Goal: Communication & Community: Answer question/provide support

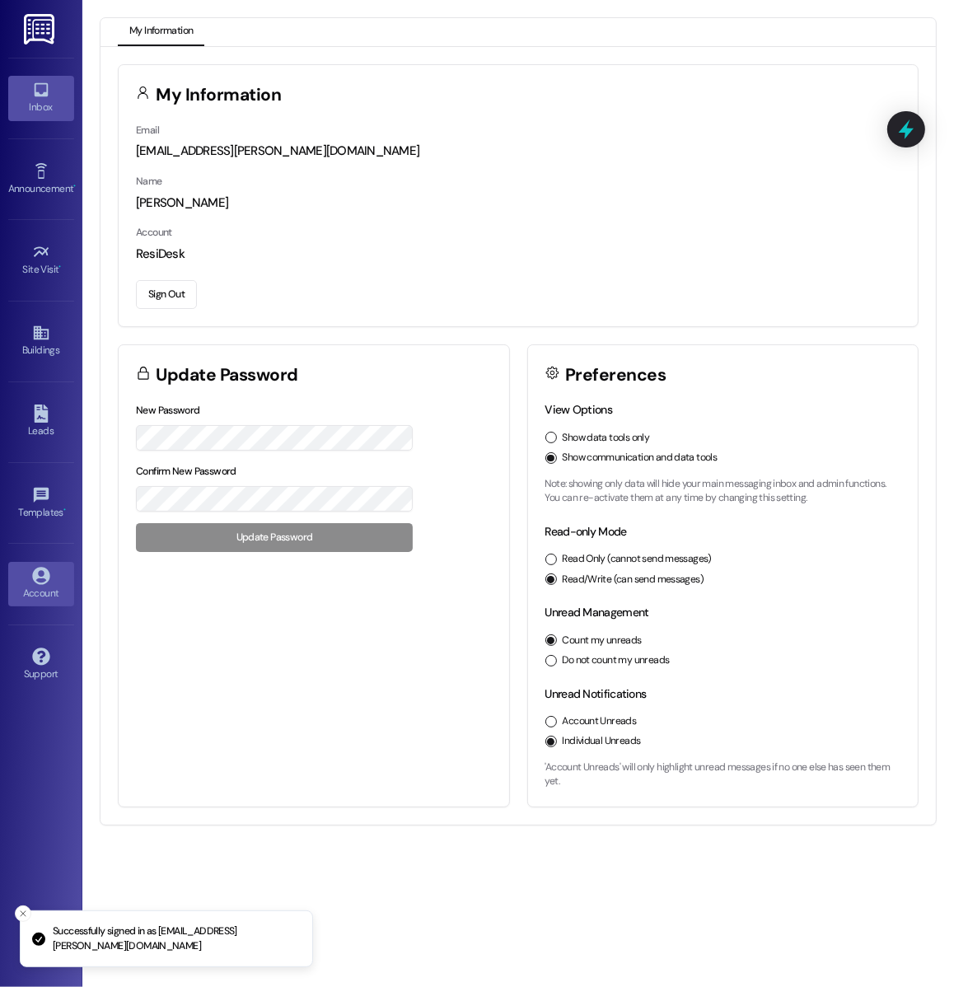
click at [29, 101] on div "Inbox" at bounding box center [41, 107] width 82 height 16
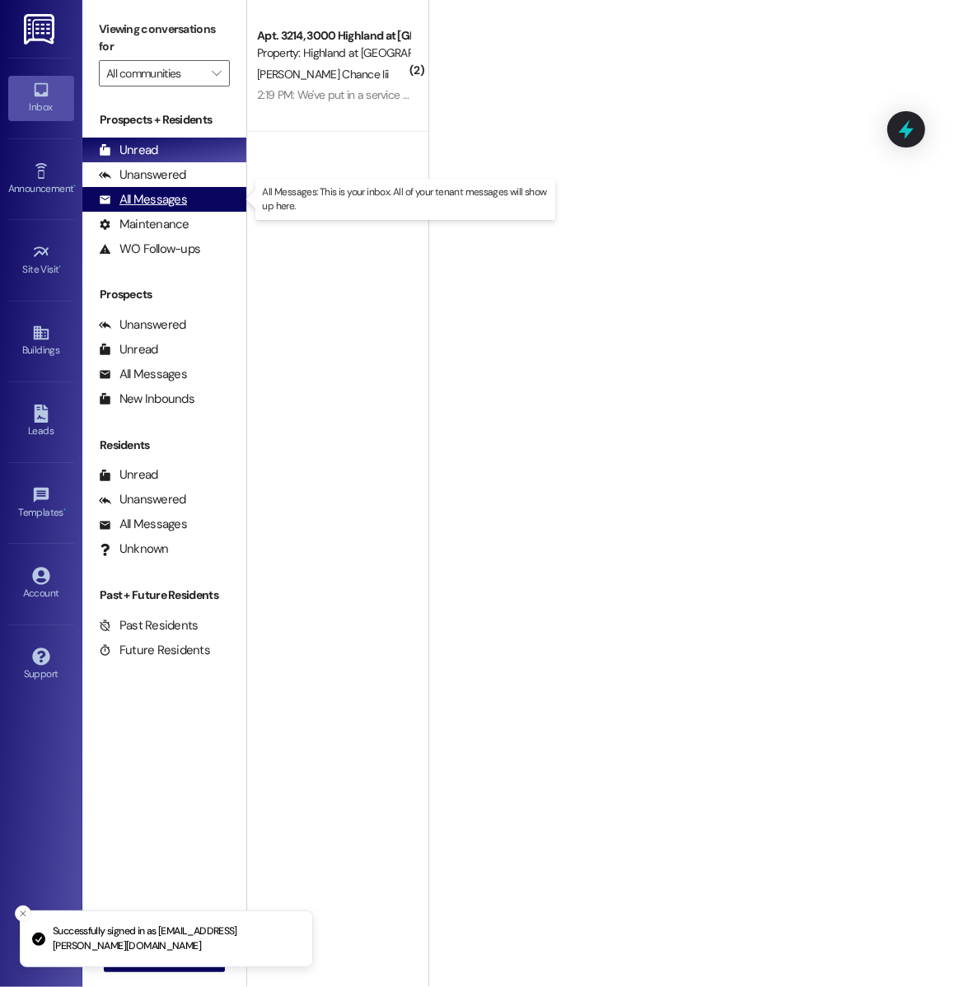
click at [161, 204] on div "All Messages" at bounding box center [143, 199] width 88 height 17
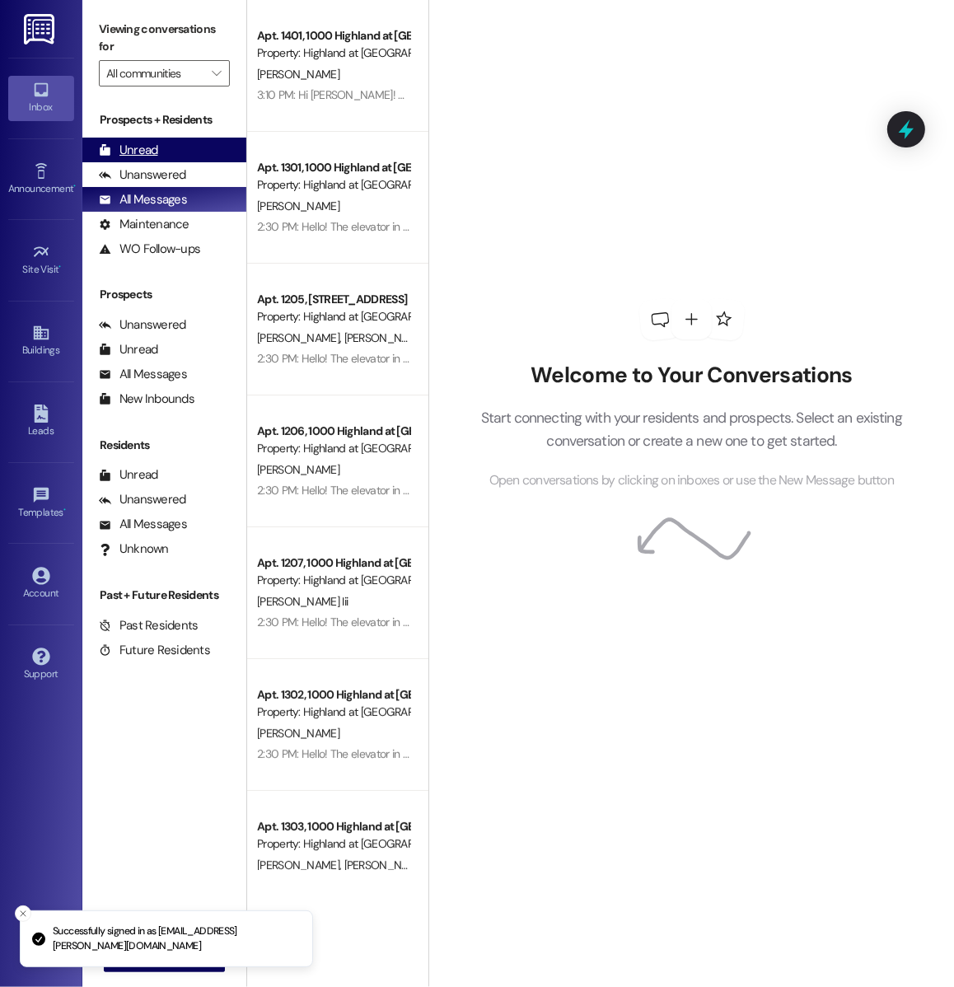
click at [171, 157] on div "Unread (0)" at bounding box center [164, 150] width 164 height 25
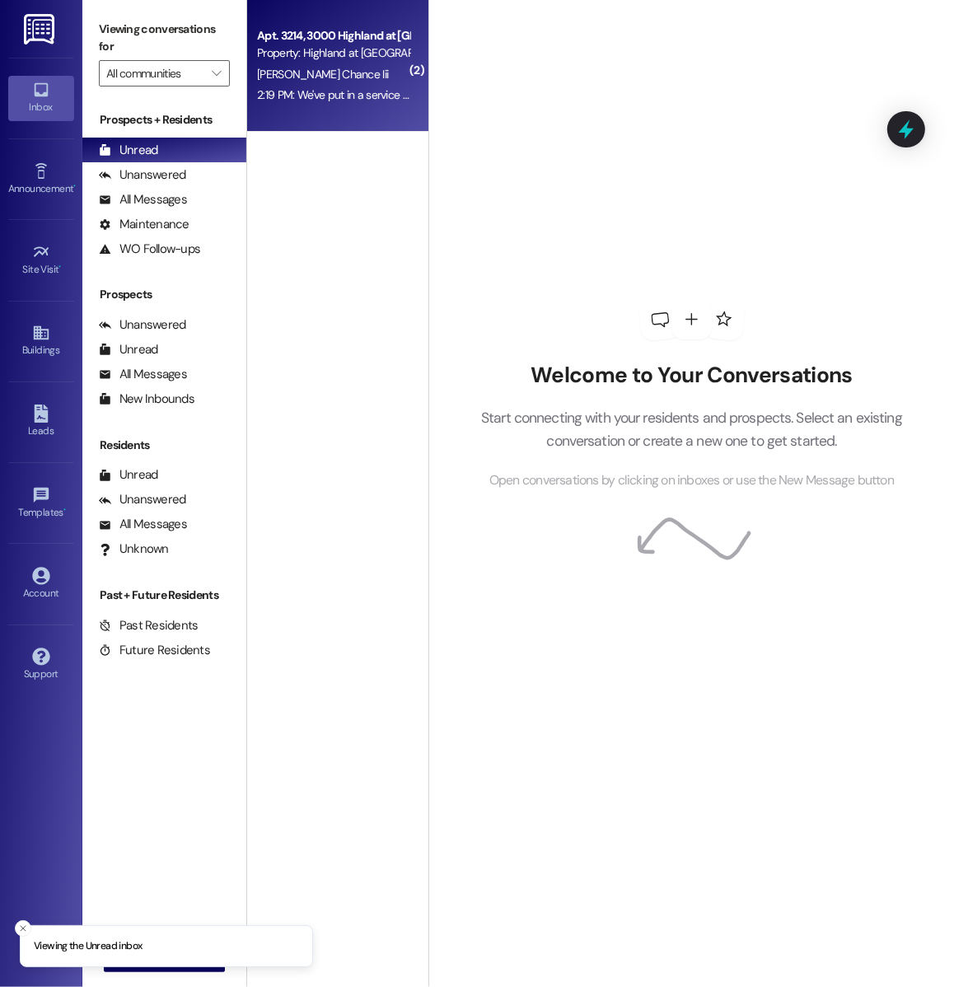
click at [399, 61] on div "Property: Highland at [GEOGRAPHIC_DATA]" at bounding box center [333, 52] width 152 height 17
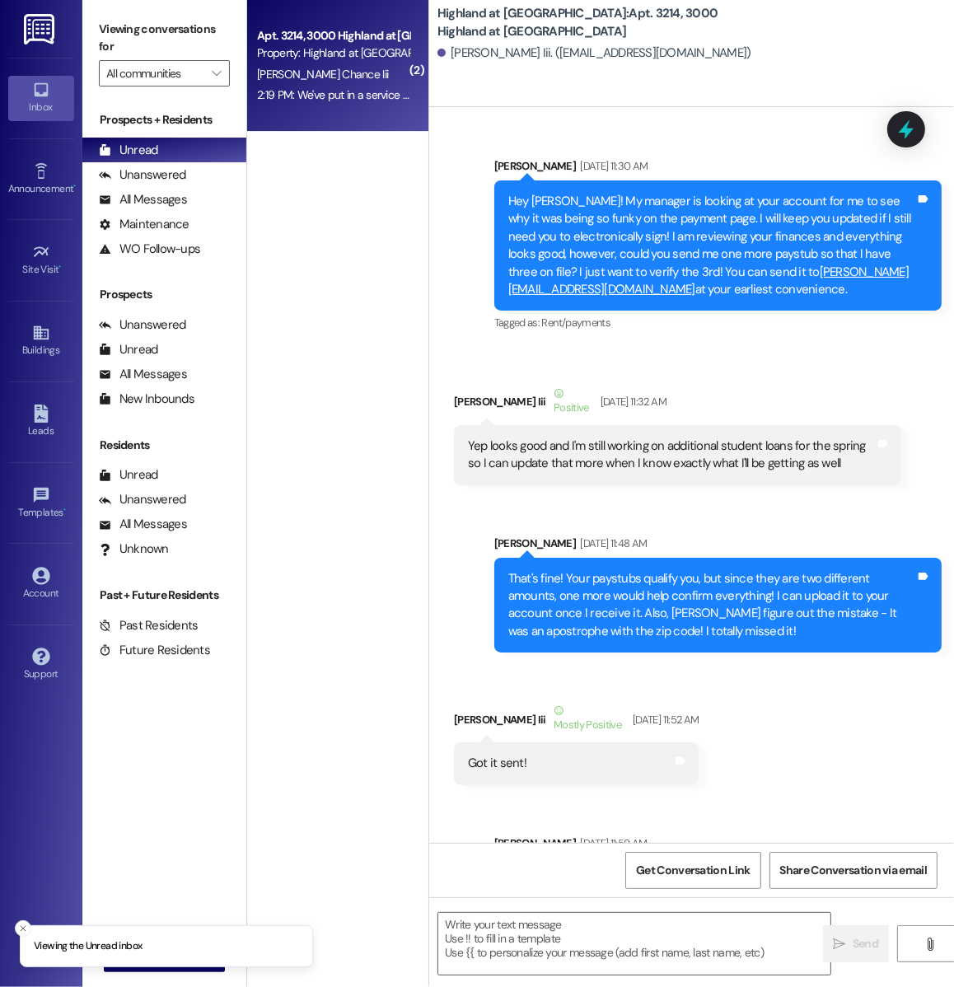
scroll to position [34963, 0]
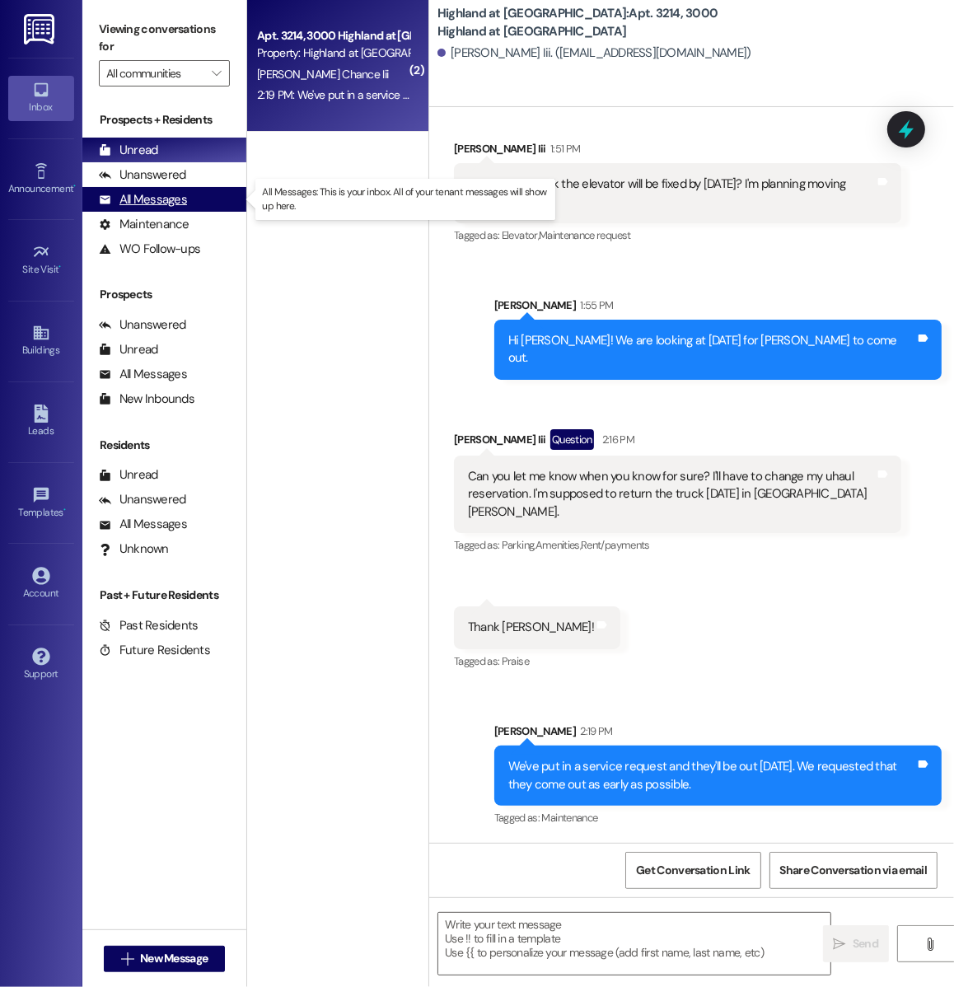
click at [166, 204] on div "All Messages" at bounding box center [143, 199] width 88 height 17
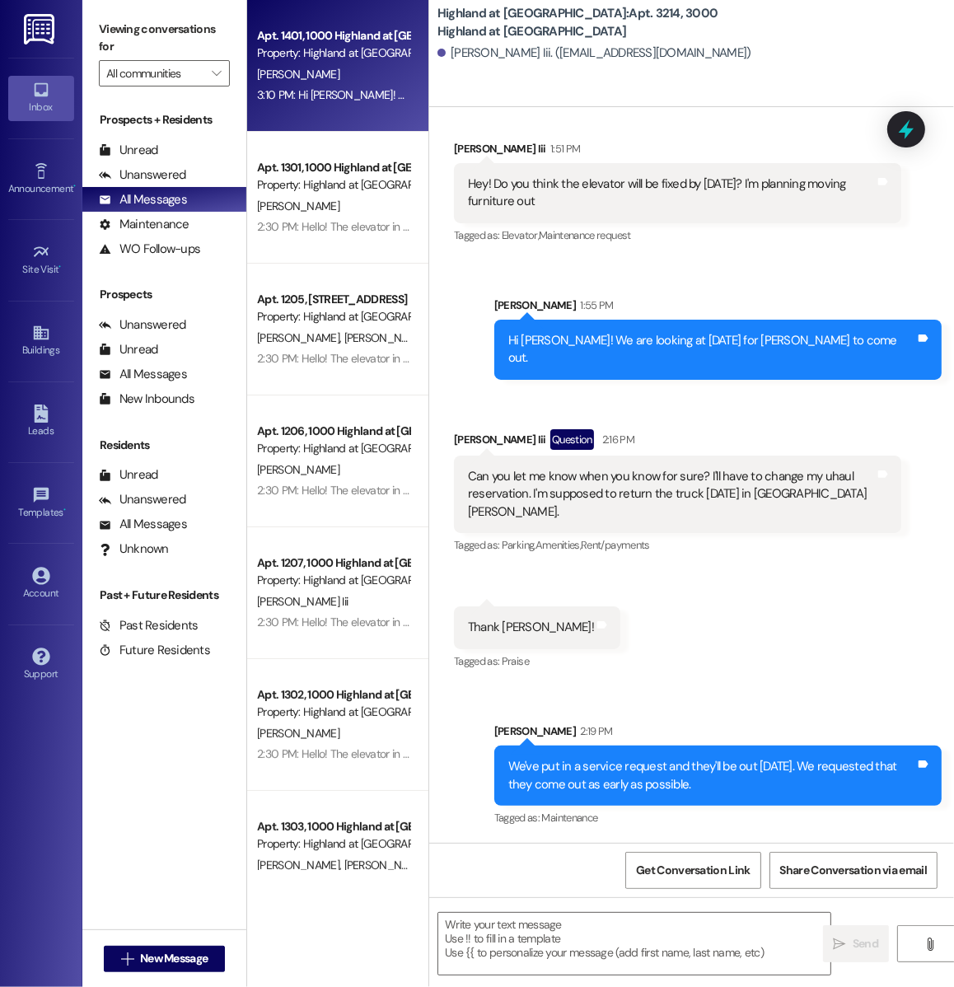
click at [325, 78] on div "[PERSON_NAME]" at bounding box center [333, 74] width 156 height 21
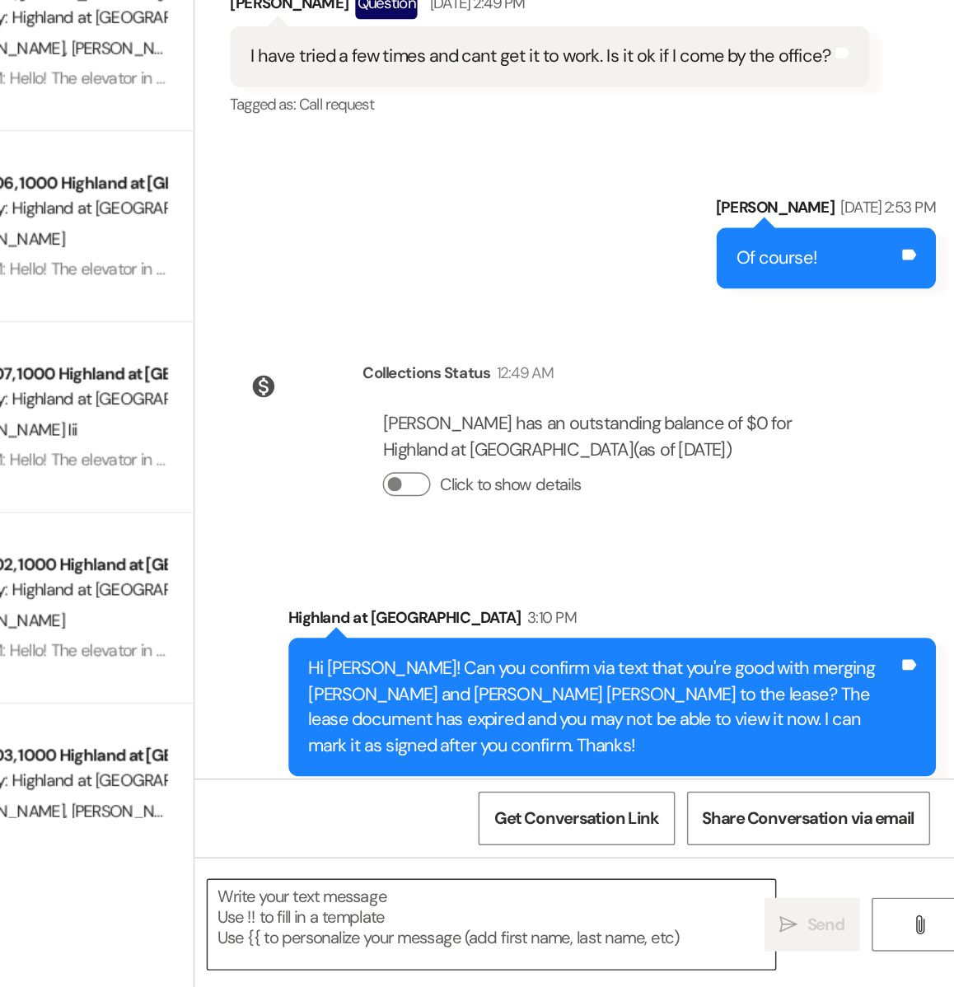
scroll to position [0, 0]
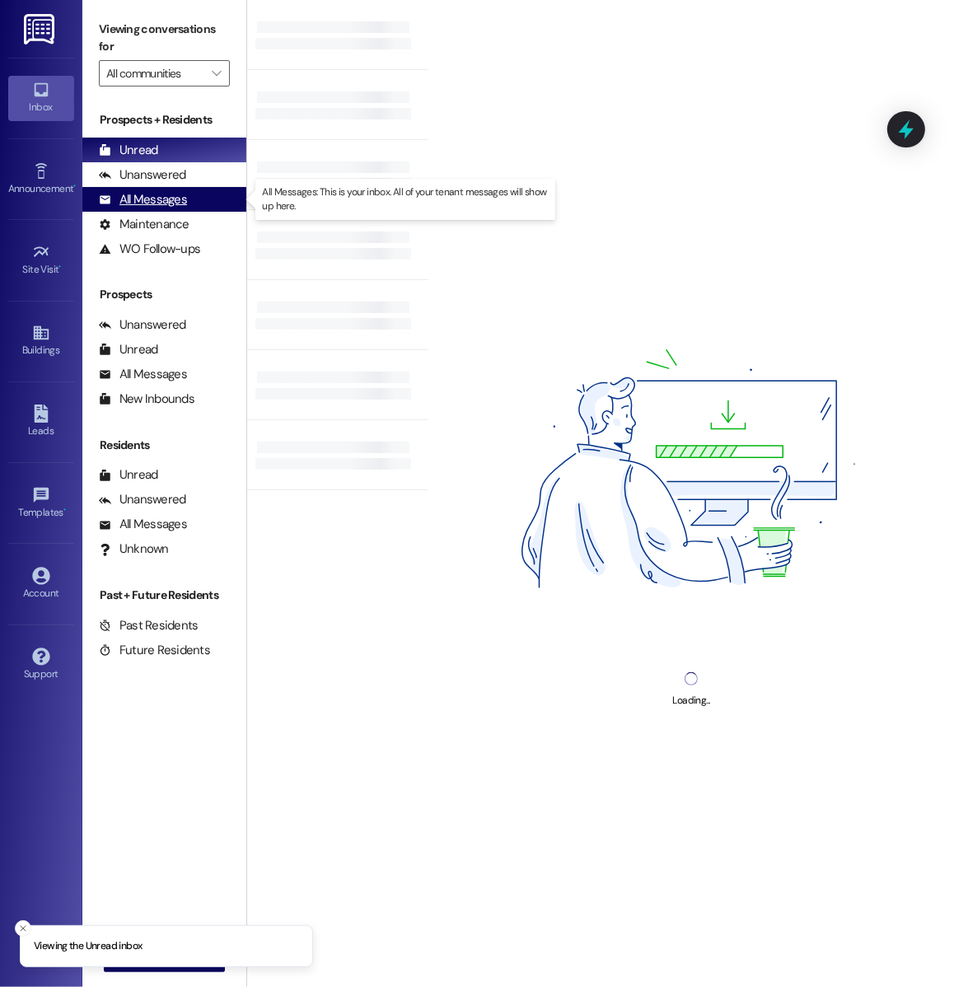
click at [194, 203] on div "All Messages (undefined)" at bounding box center [164, 199] width 164 height 25
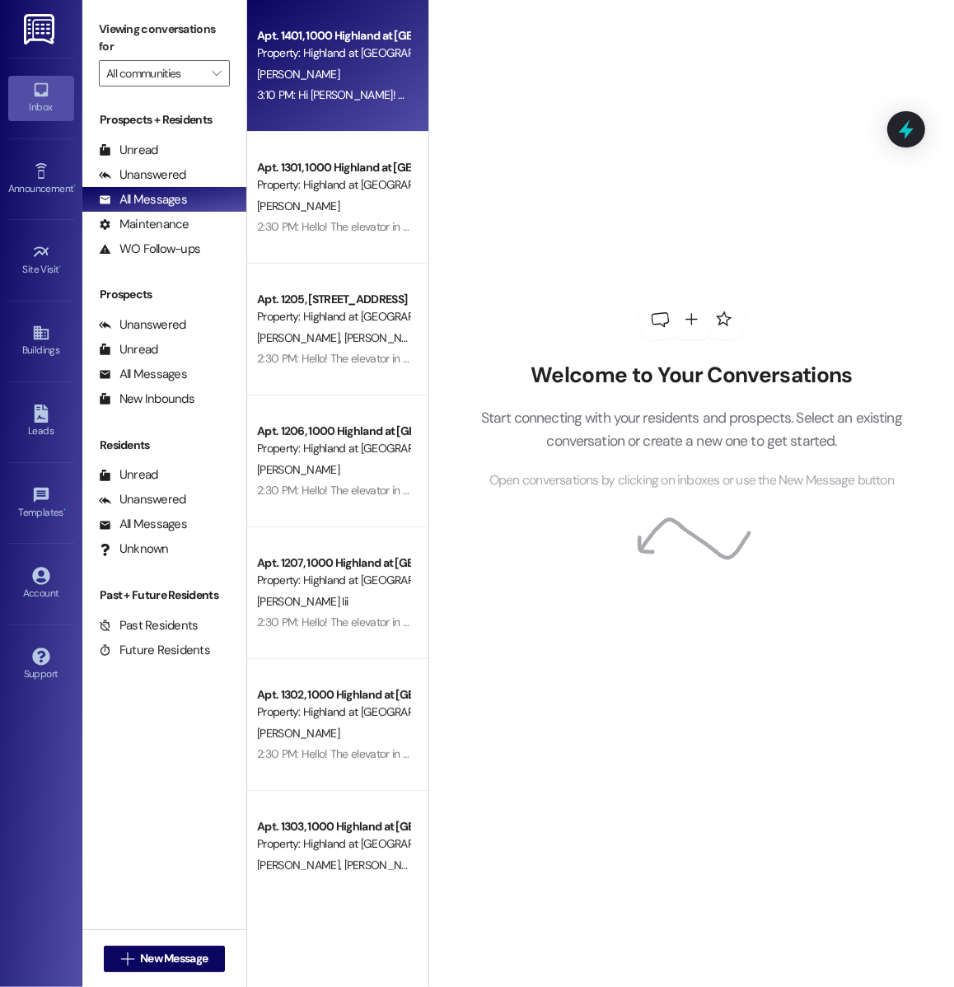
click at [353, 46] on div "Property: Highland at [GEOGRAPHIC_DATA]" at bounding box center [333, 52] width 152 height 17
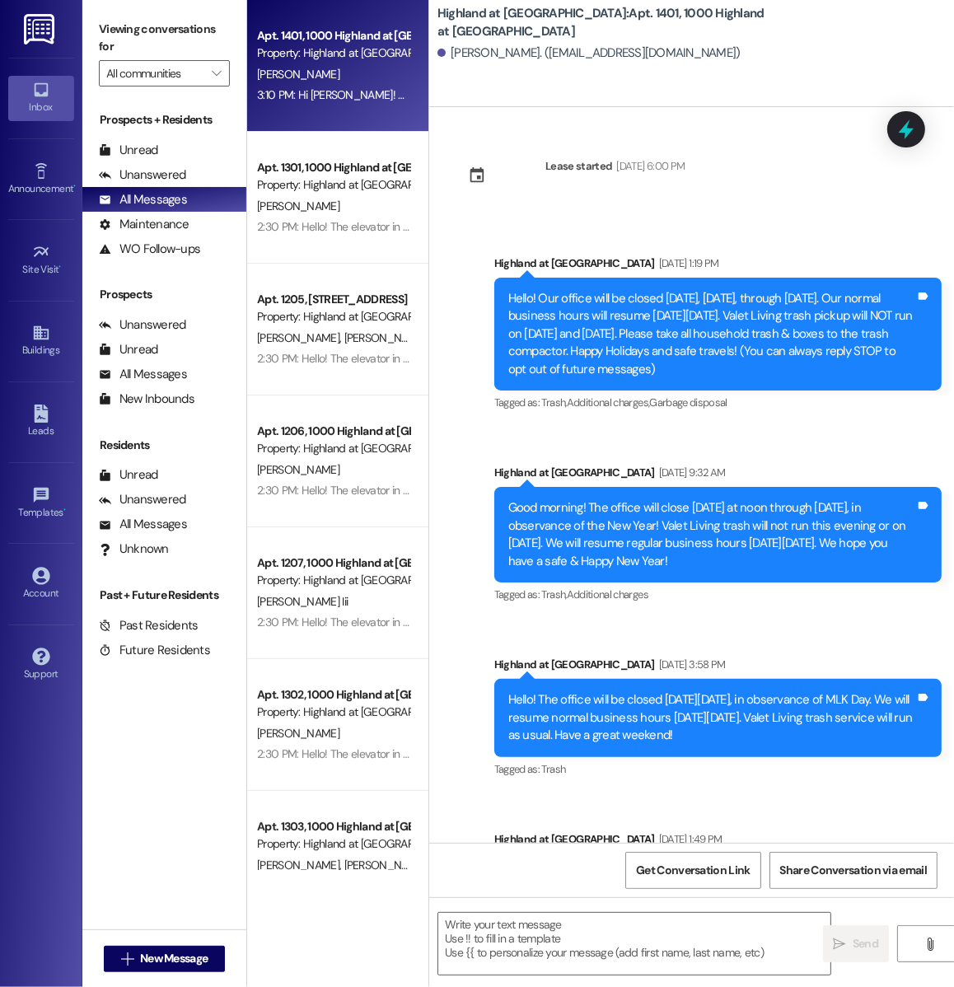
scroll to position [10416, 0]
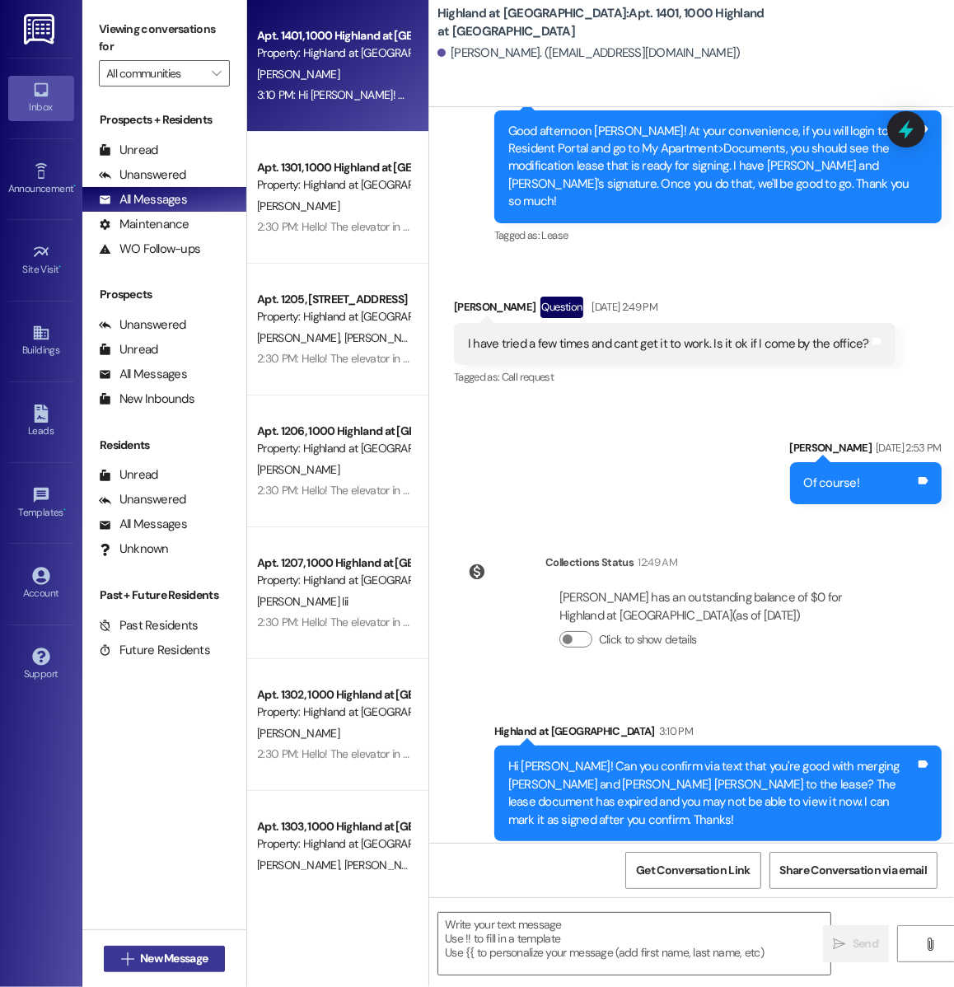
click at [143, 965] on span "New Message" at bounding box center [174, 958] width 68 height 17
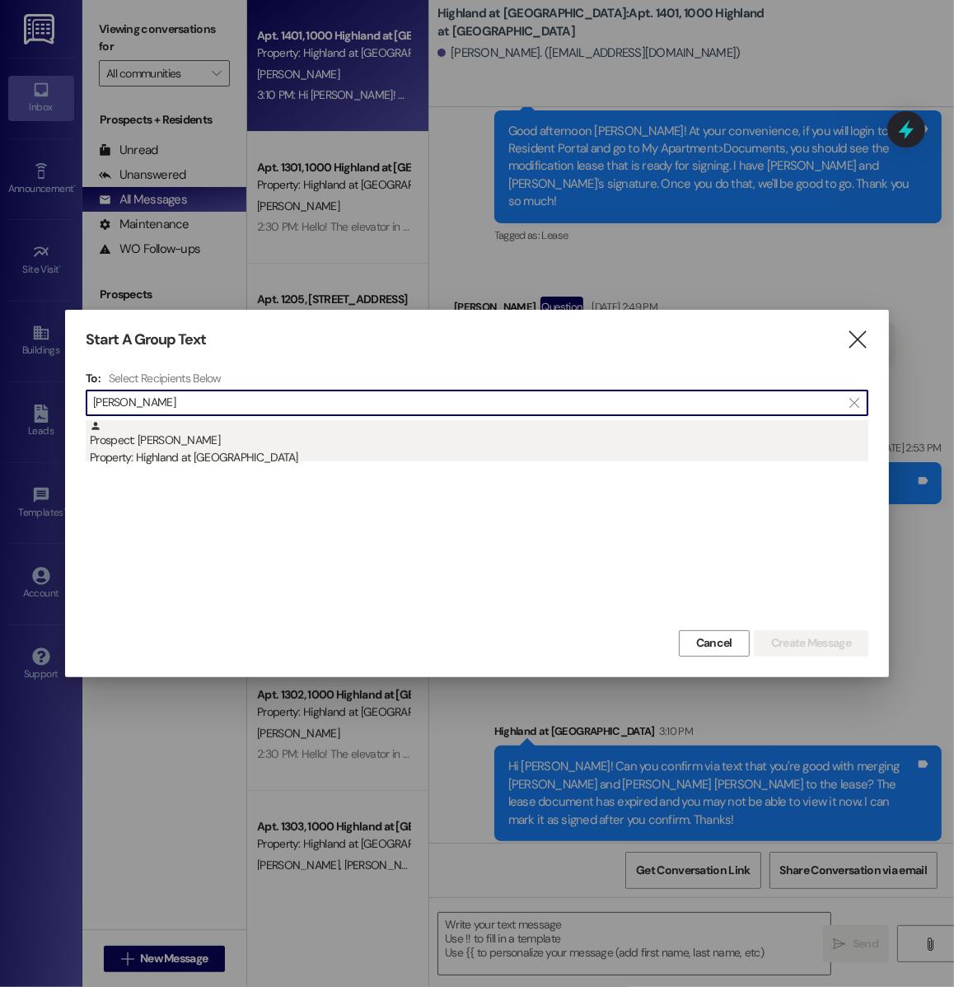
type input "[PERSON_NAME]"
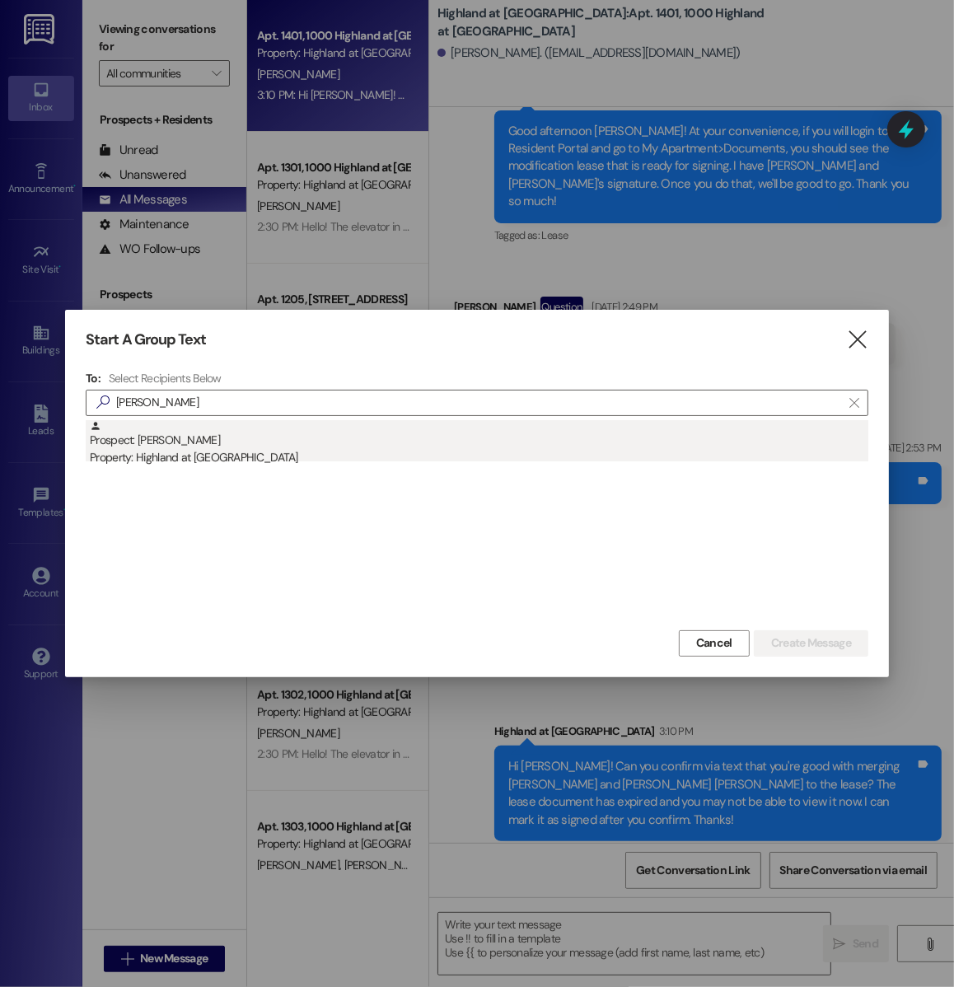
click at [143, 444] on div "Prospect: [PERSON_NAME] Property: Highland at [GEOGRAPHIC_DATA]" at bounding box center [479, 443] width 779 height 47
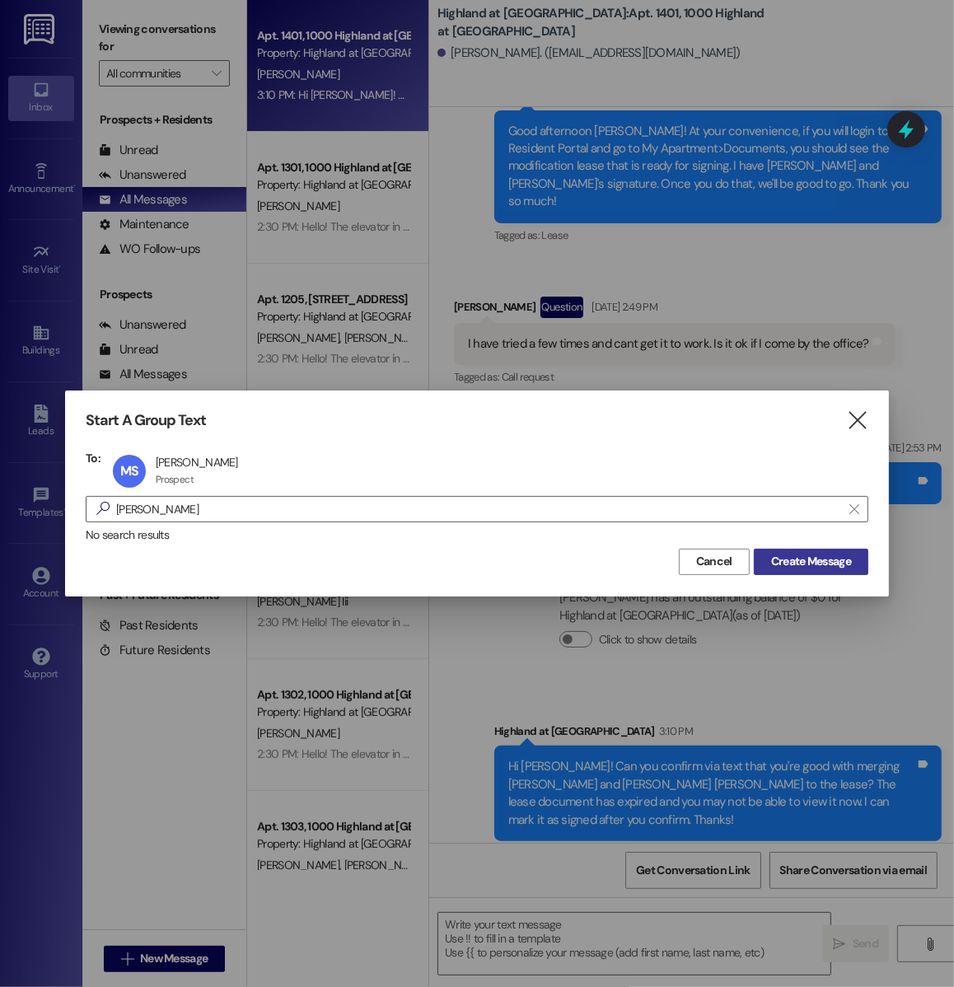
click at [803, 559] on span "Create Message" at bounding box center [811, 561] width 80 height 17
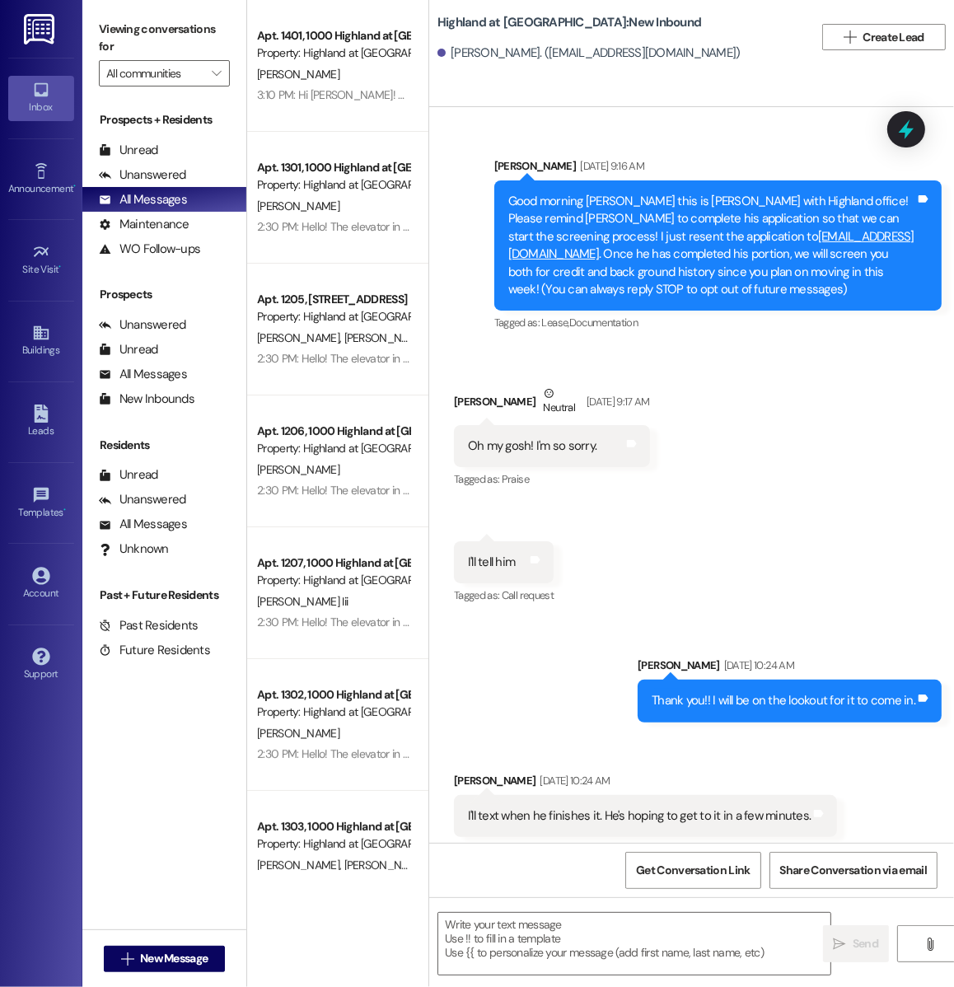
scroll to position [24696, 0]
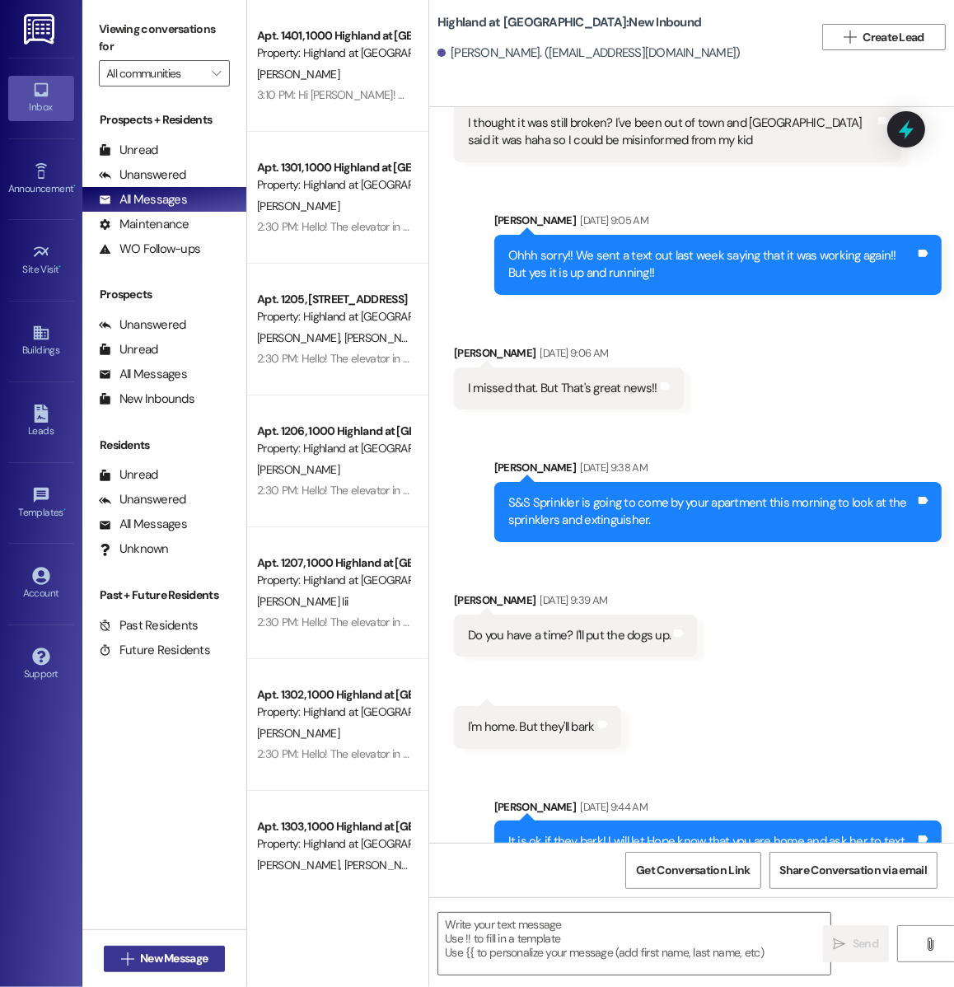
click at [169, 957] on span "New Message" at bounding box center [174, 958] width 68 height 17
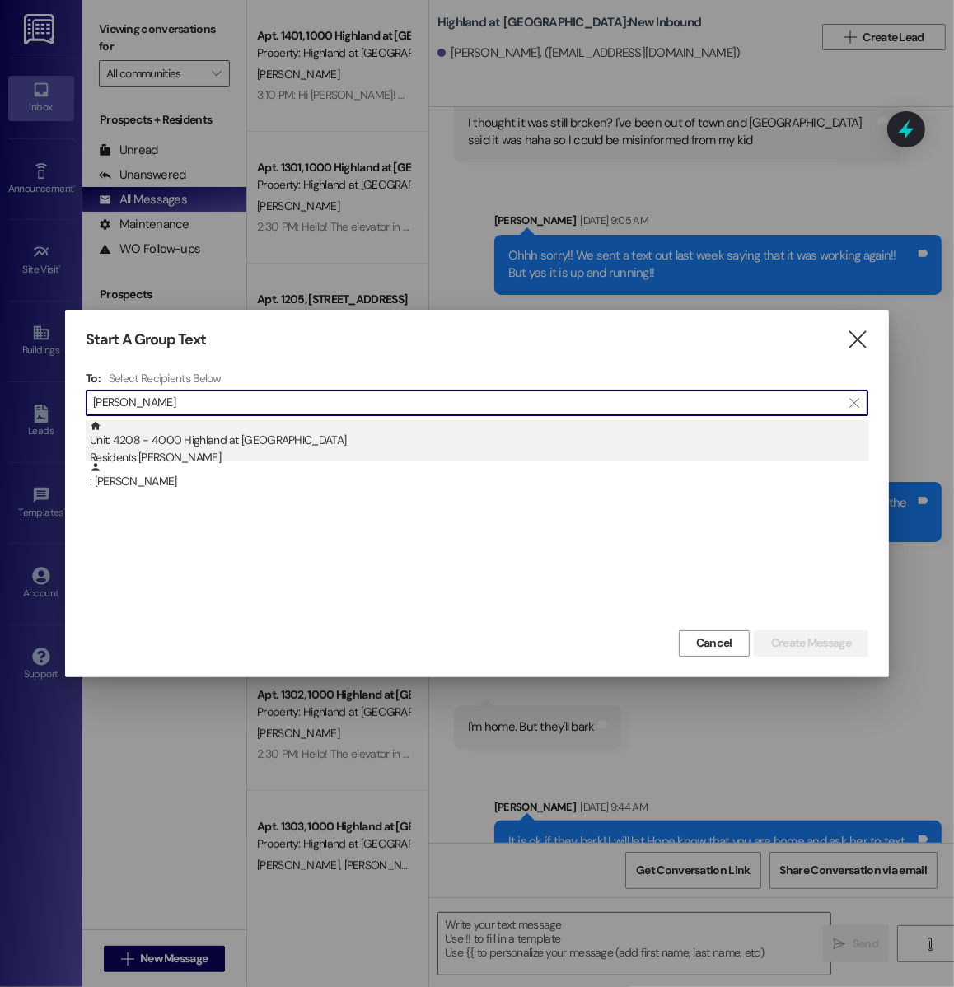
type input "[PERSON_NAME]"
click at [263, 441] on div "Unit: 4208 - 4000 Highland at [GEOGRAPHIC_DATA] Residents: [PERSON_NAME]" at bounding box center [479, 443] width 779 height 47
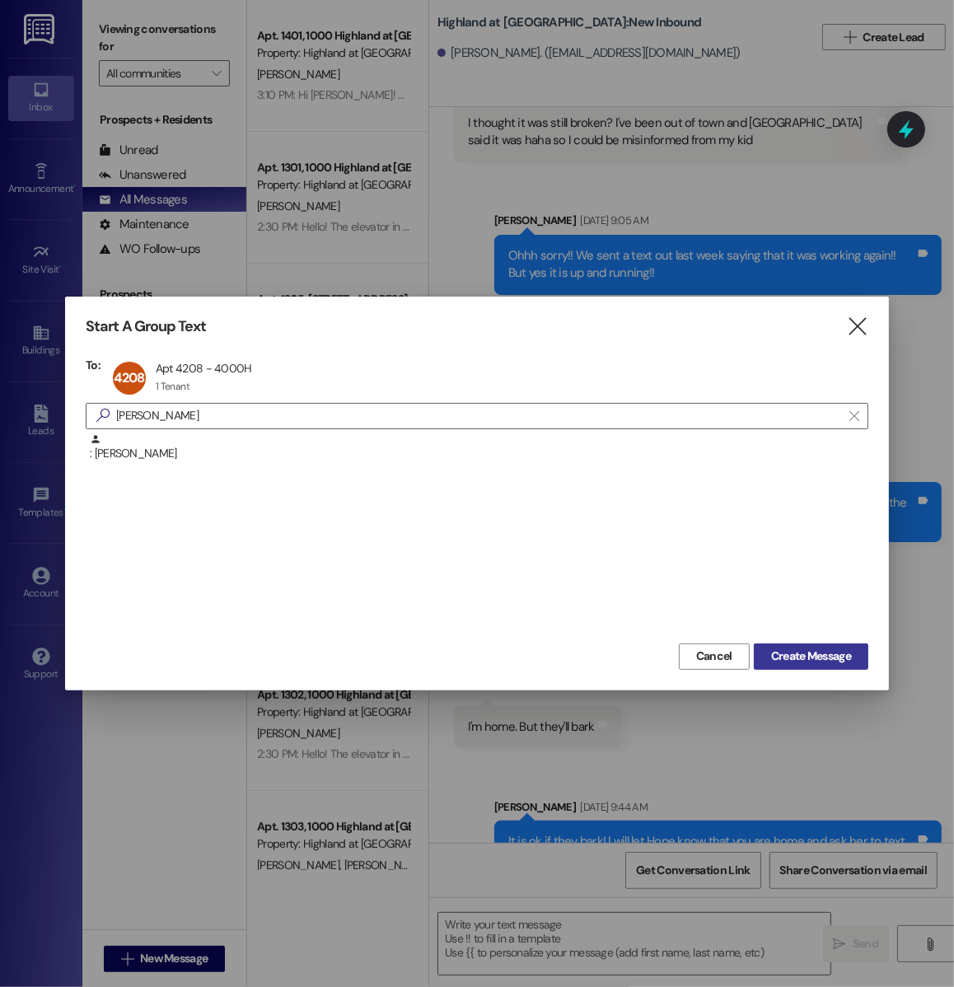
click at [779, 650] on span "Create Message" at bounding box center [811, 656] width 80 height 17
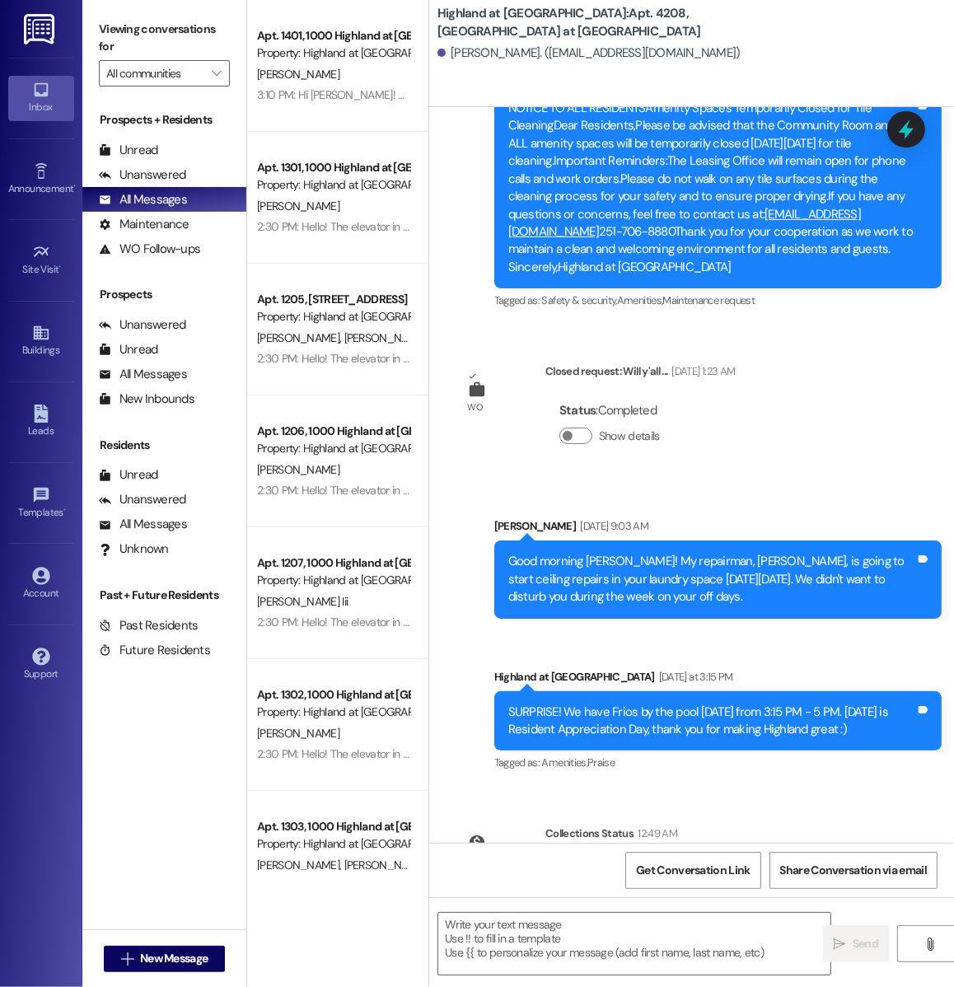
scroll to position [33909, 0]
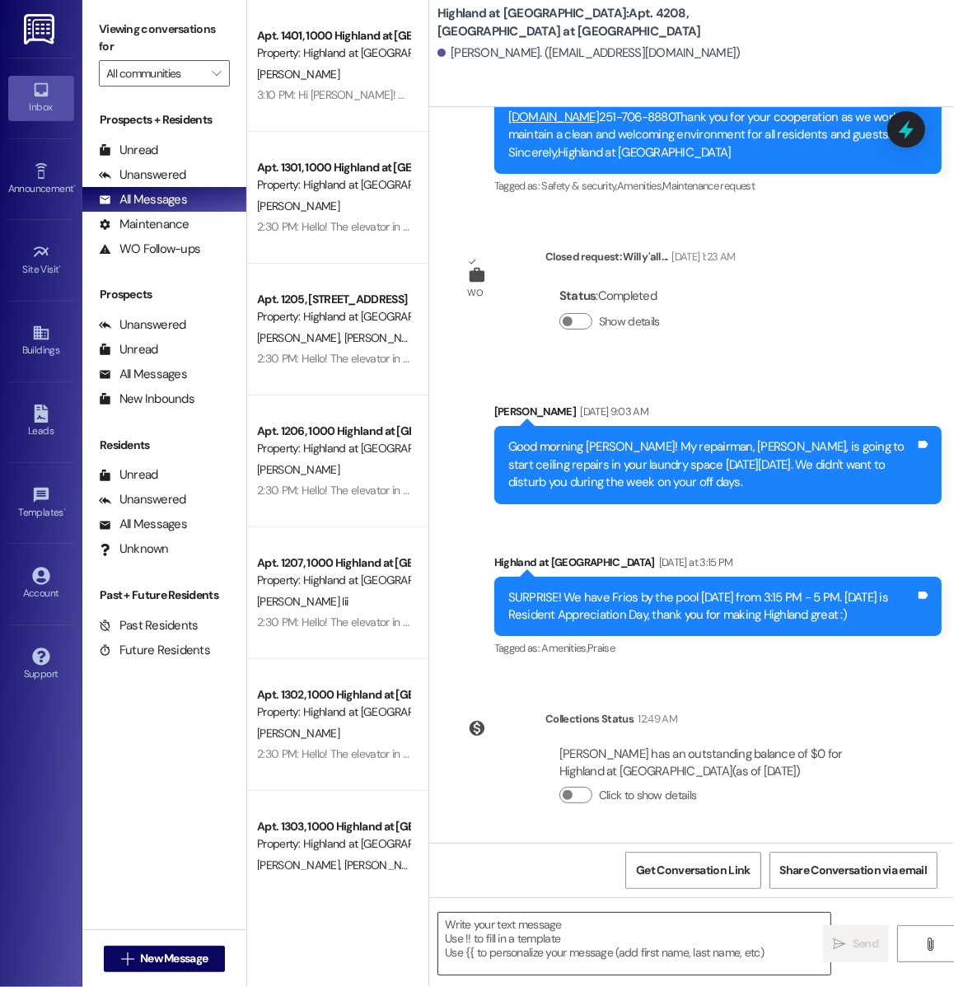
click at [524, 935] on textarea at bounding box center [634, 944] width 392 height 62
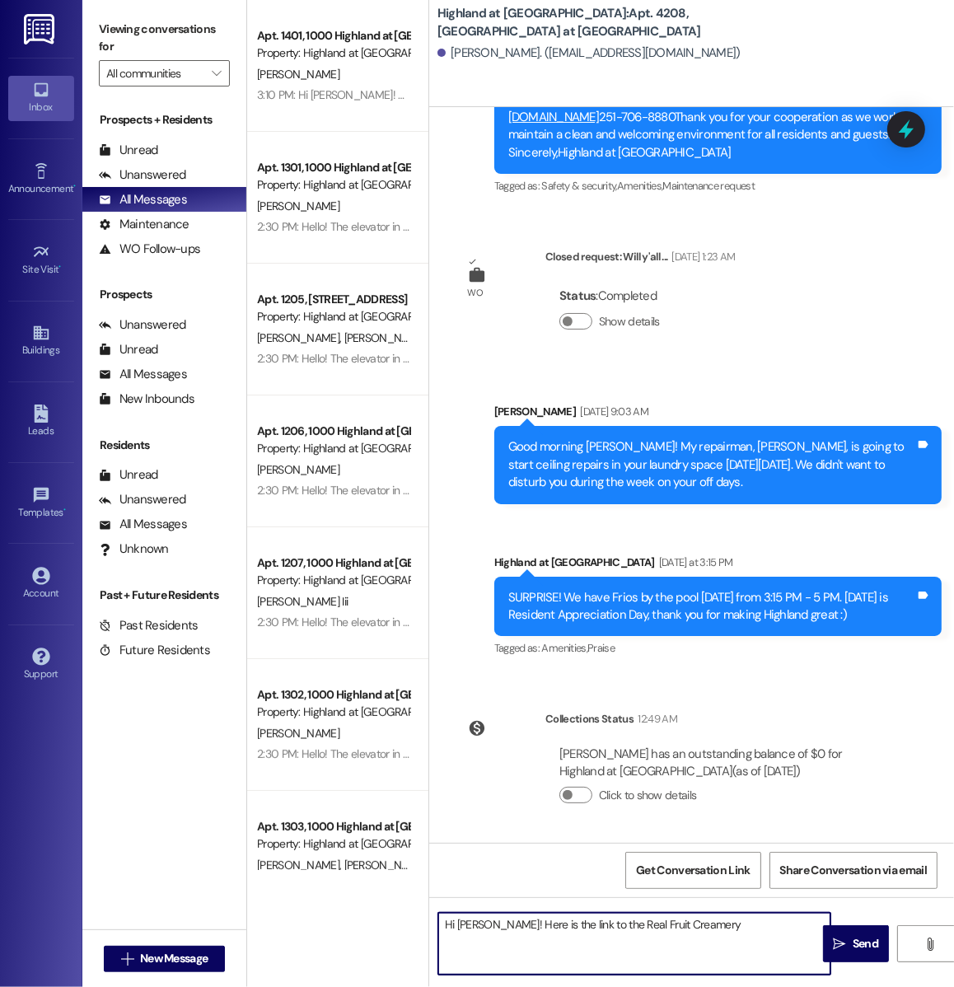
paste textarea "[URL][DOMAIN_NAME]"
type textarea "Hi [PERSON_NAME]! Here is the link to the Real Fruit Creamery [URL][DOMAIN_NAME]"
click at [841, 947] on icon "" at bounding box center [840, 944] width 12 height 13
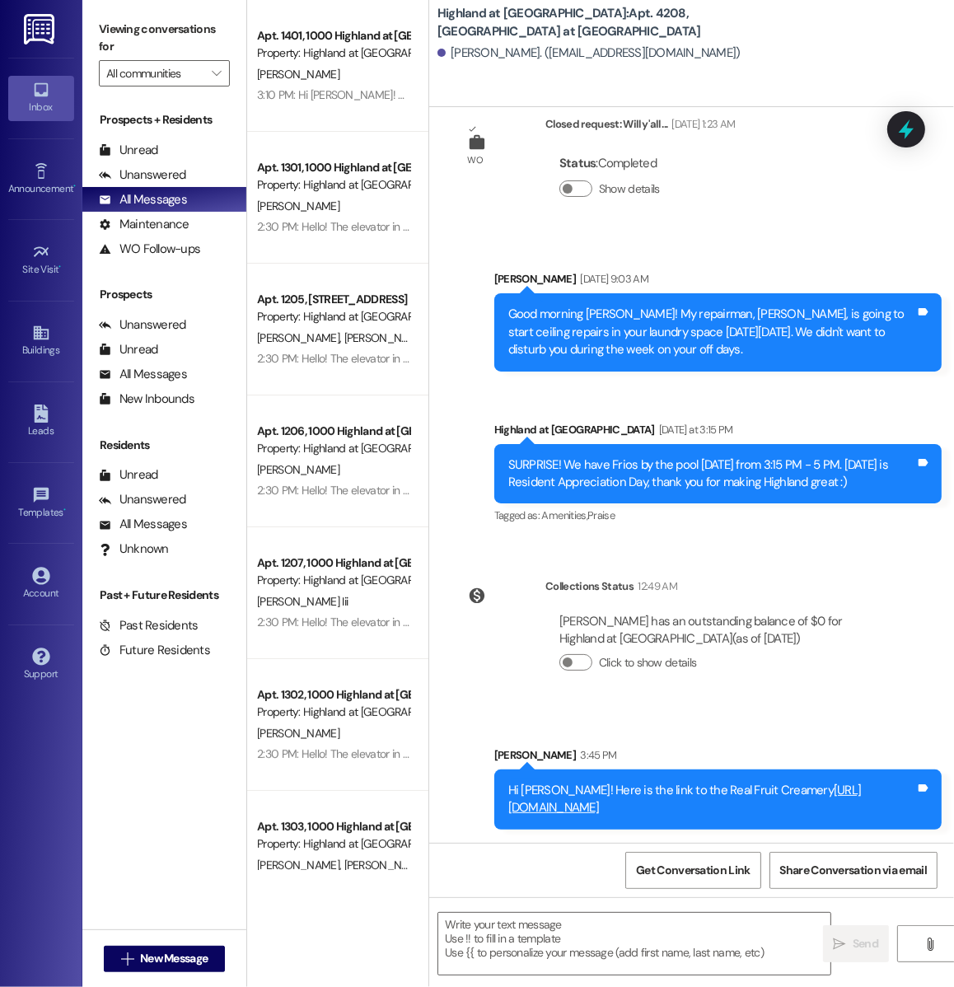
scroll to position [34041, 0]
